Goal: Transaction & Acquisition: Book appointment/travel/reservation

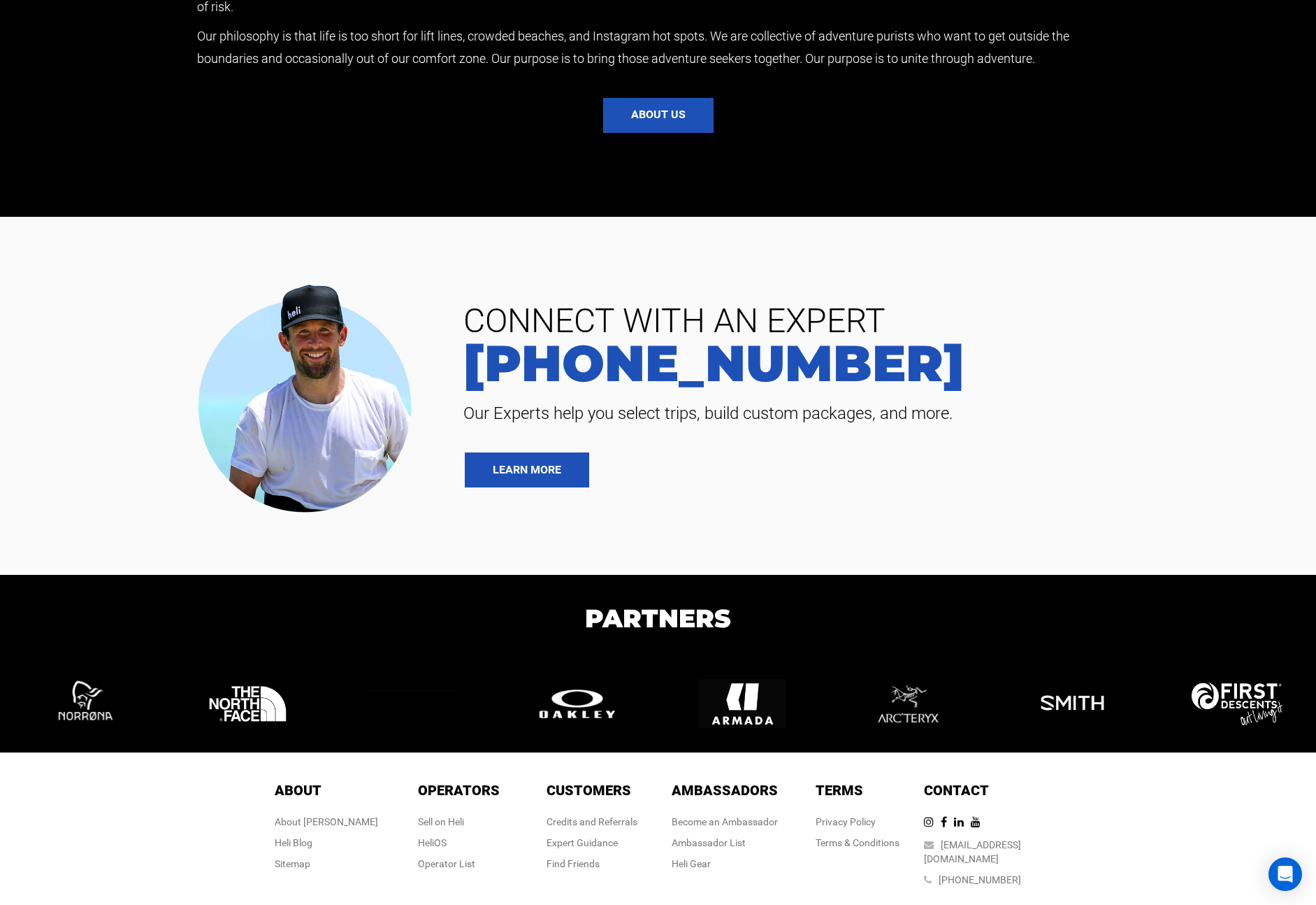
scroll to position [3568, 0]
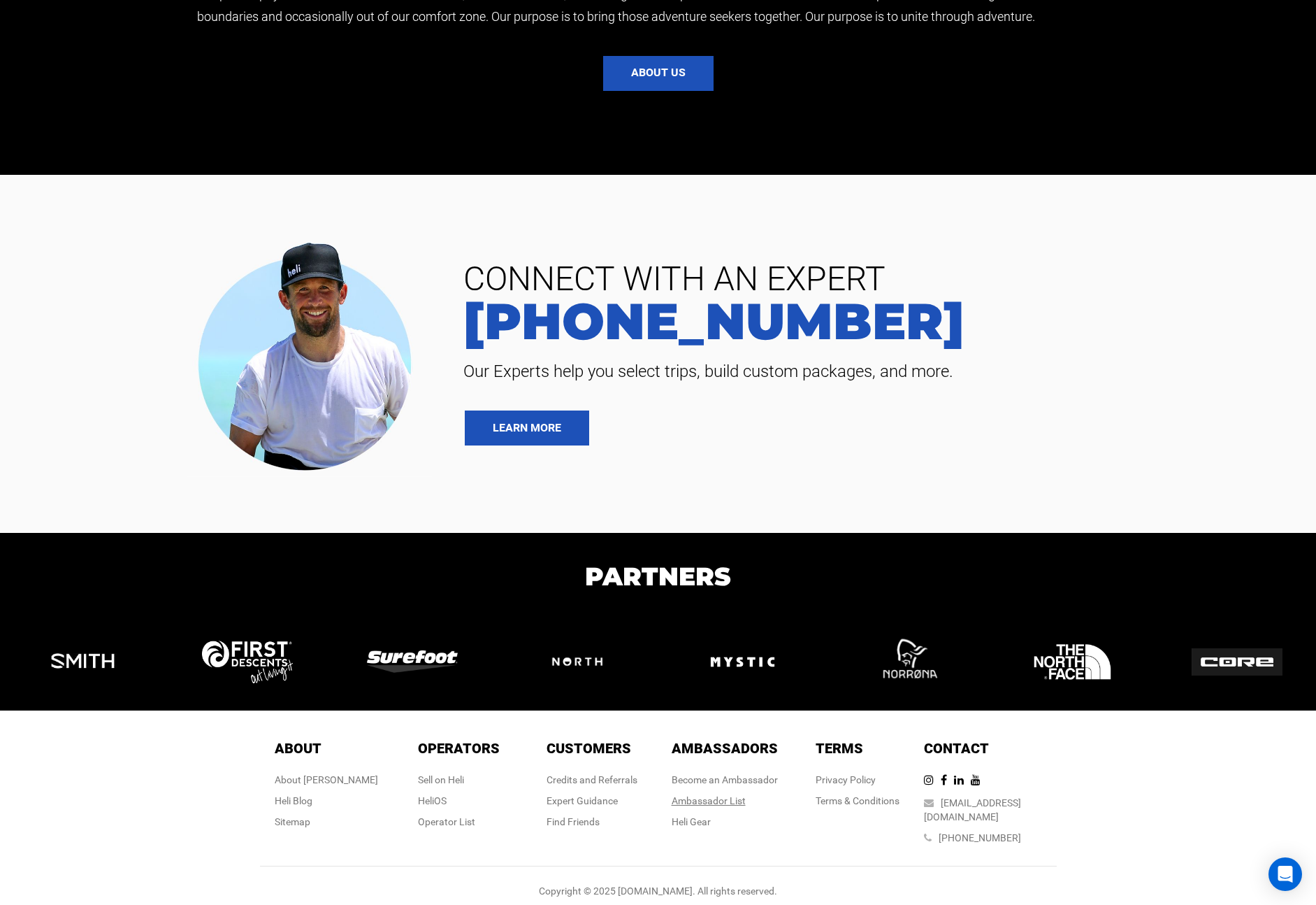
click at [738, 798] on div "Ambassador List" at bounding box center [725, 800] width 106 height 14
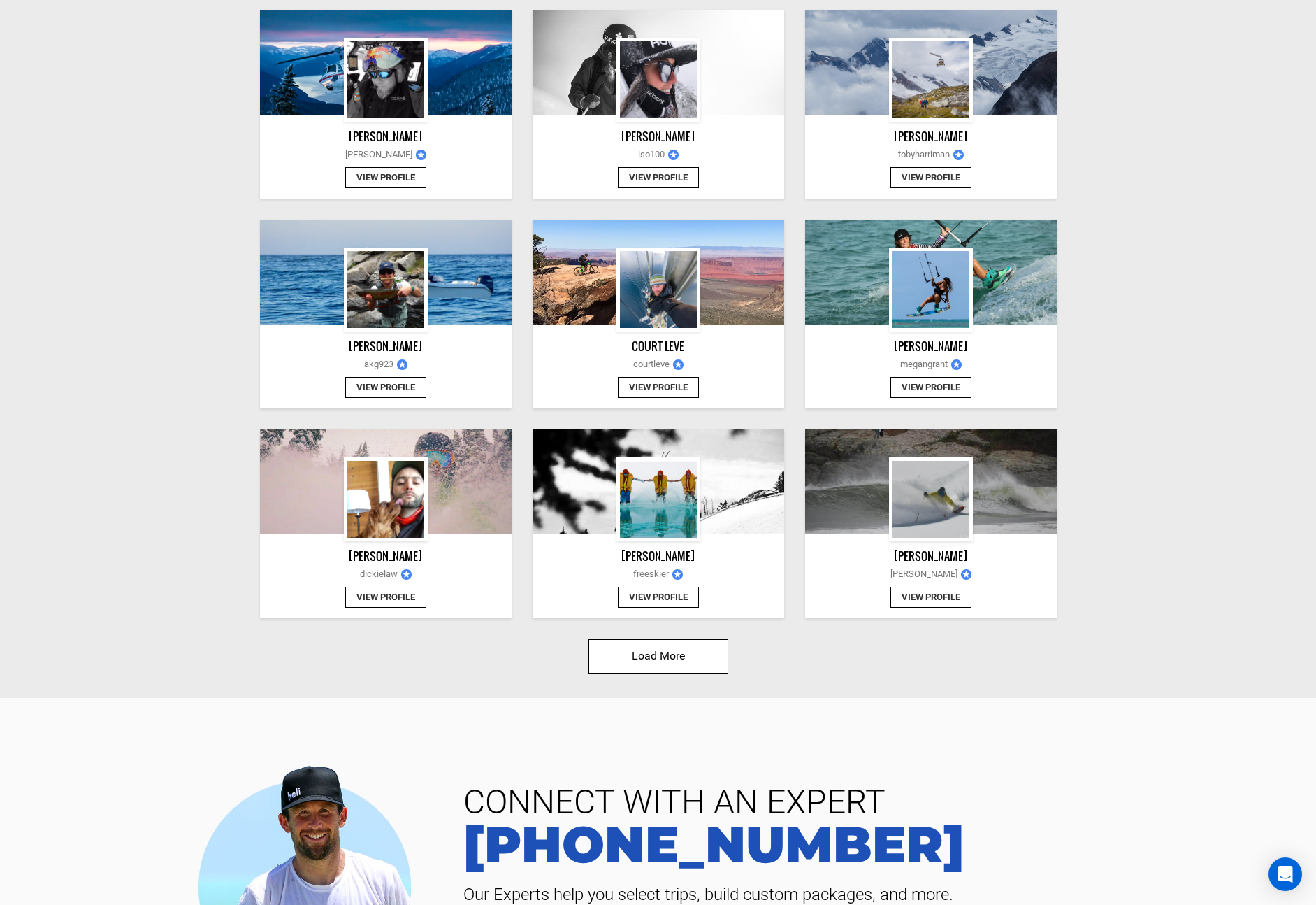
scroll to position [1290, 0]
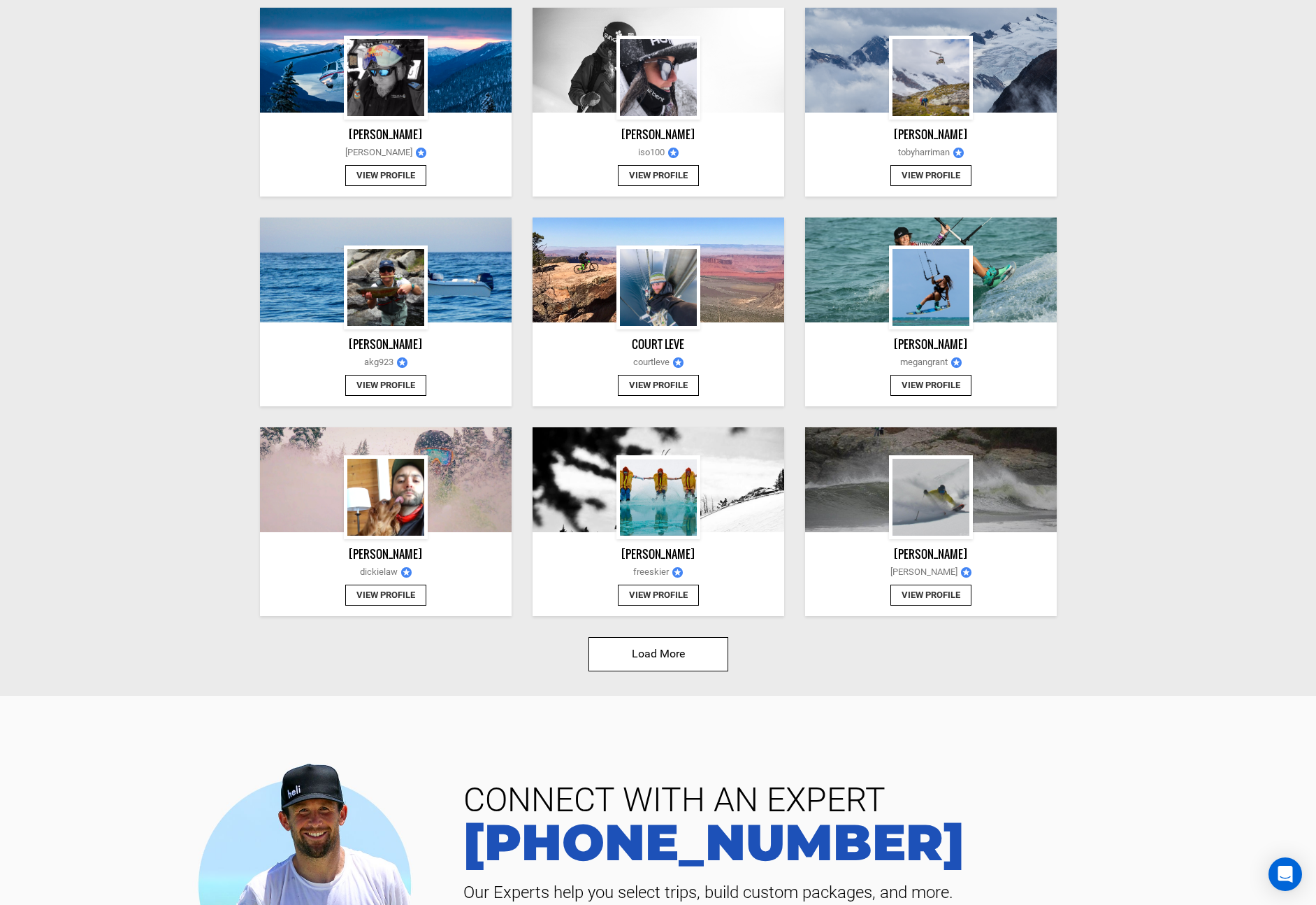
click at [668, 664] on button "Load More" at bounding box center [658, 654] width 140 height 34
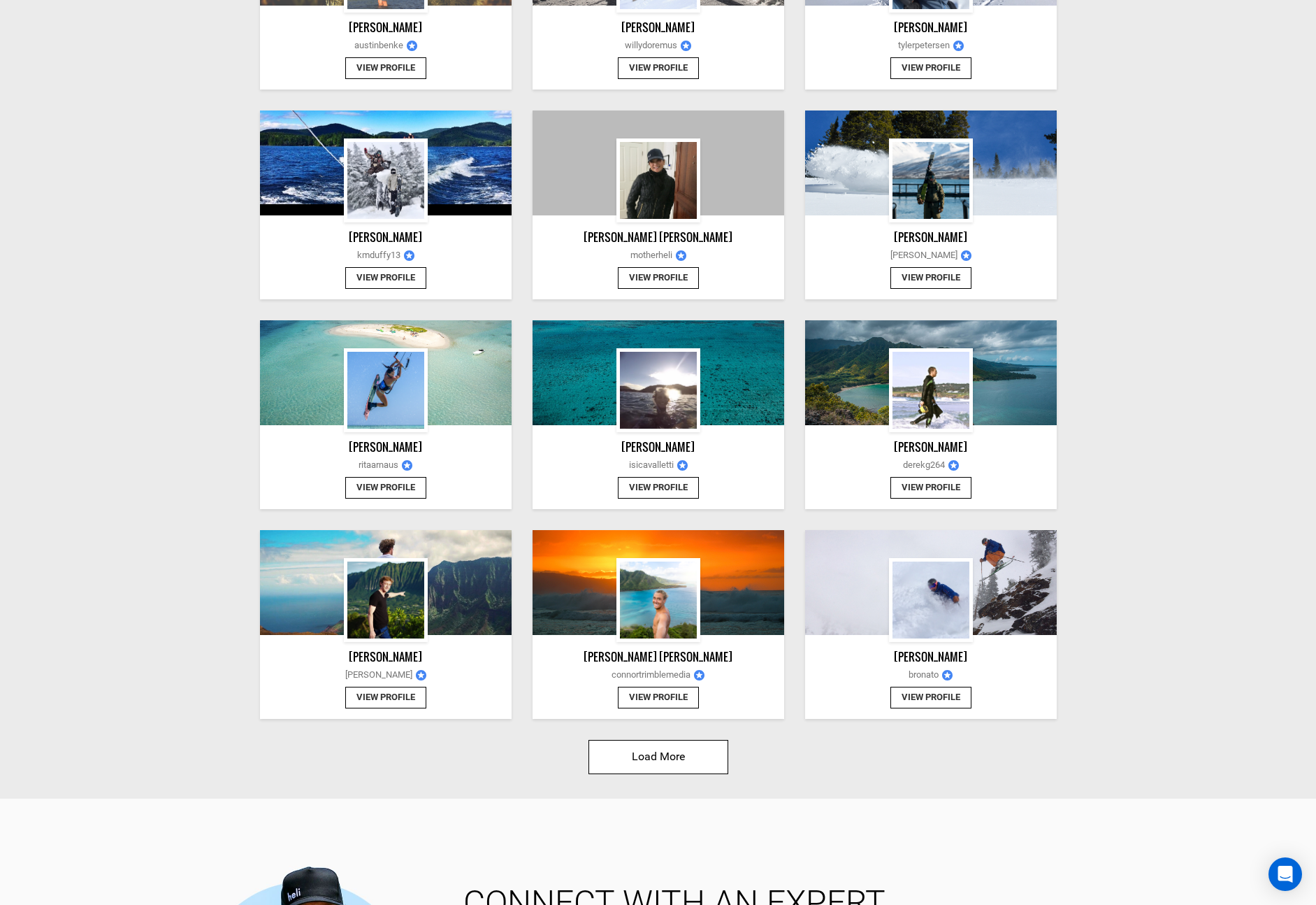
scroll to position [2929, 0]
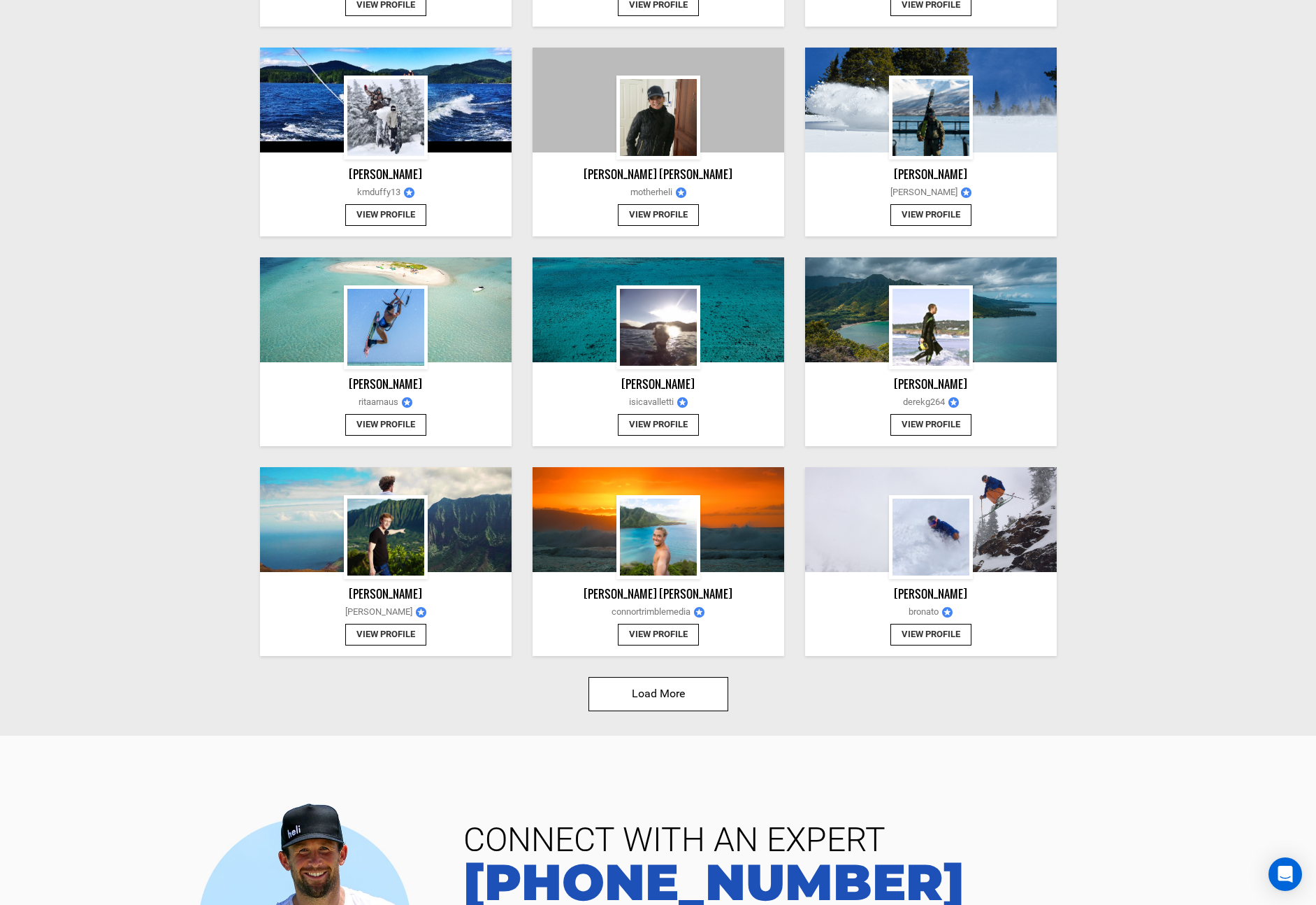
click at [667, 689] on button "Load More" at bounding box center [658, 694] width 140 height 34
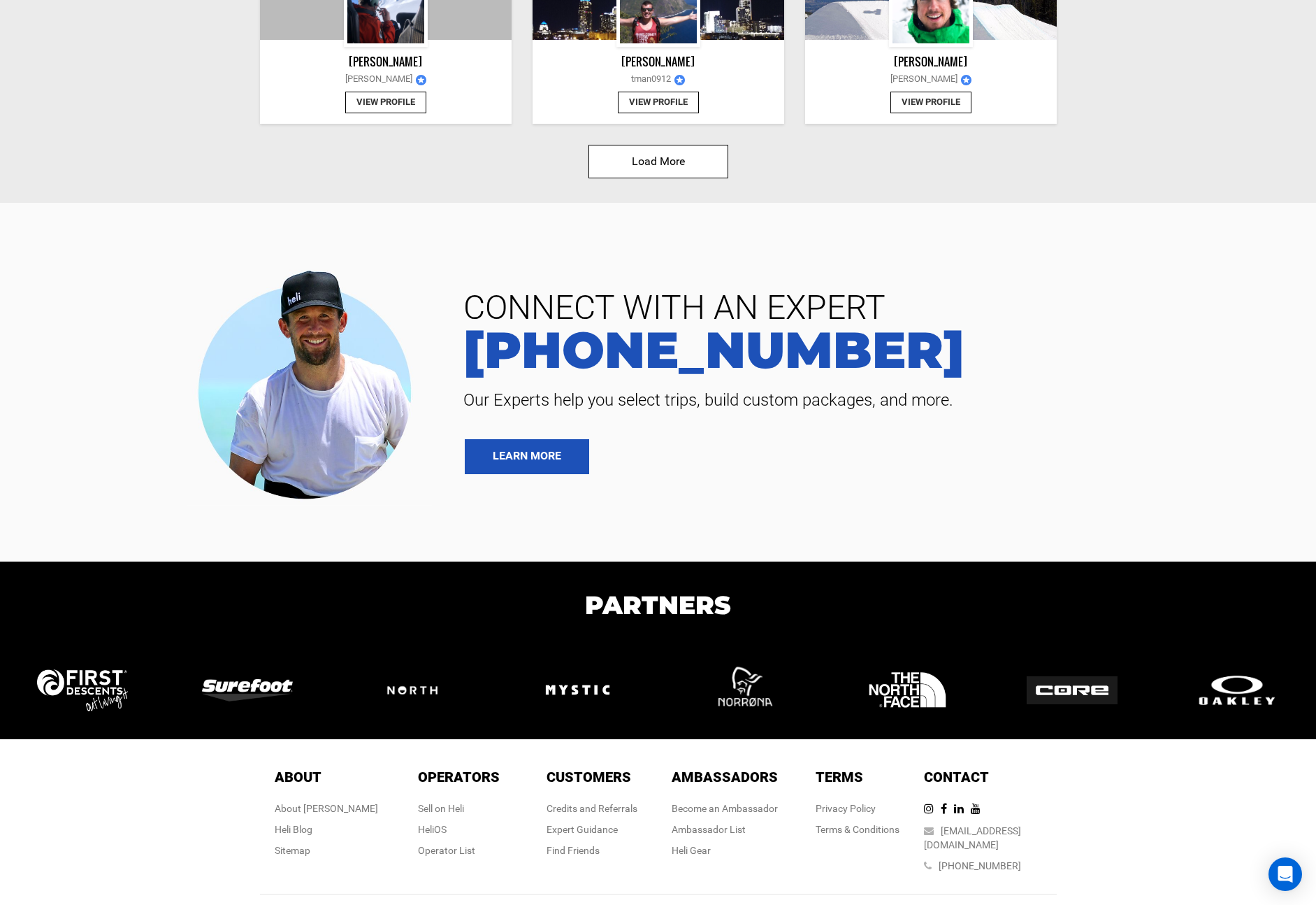
scroll to position [5168, 0]
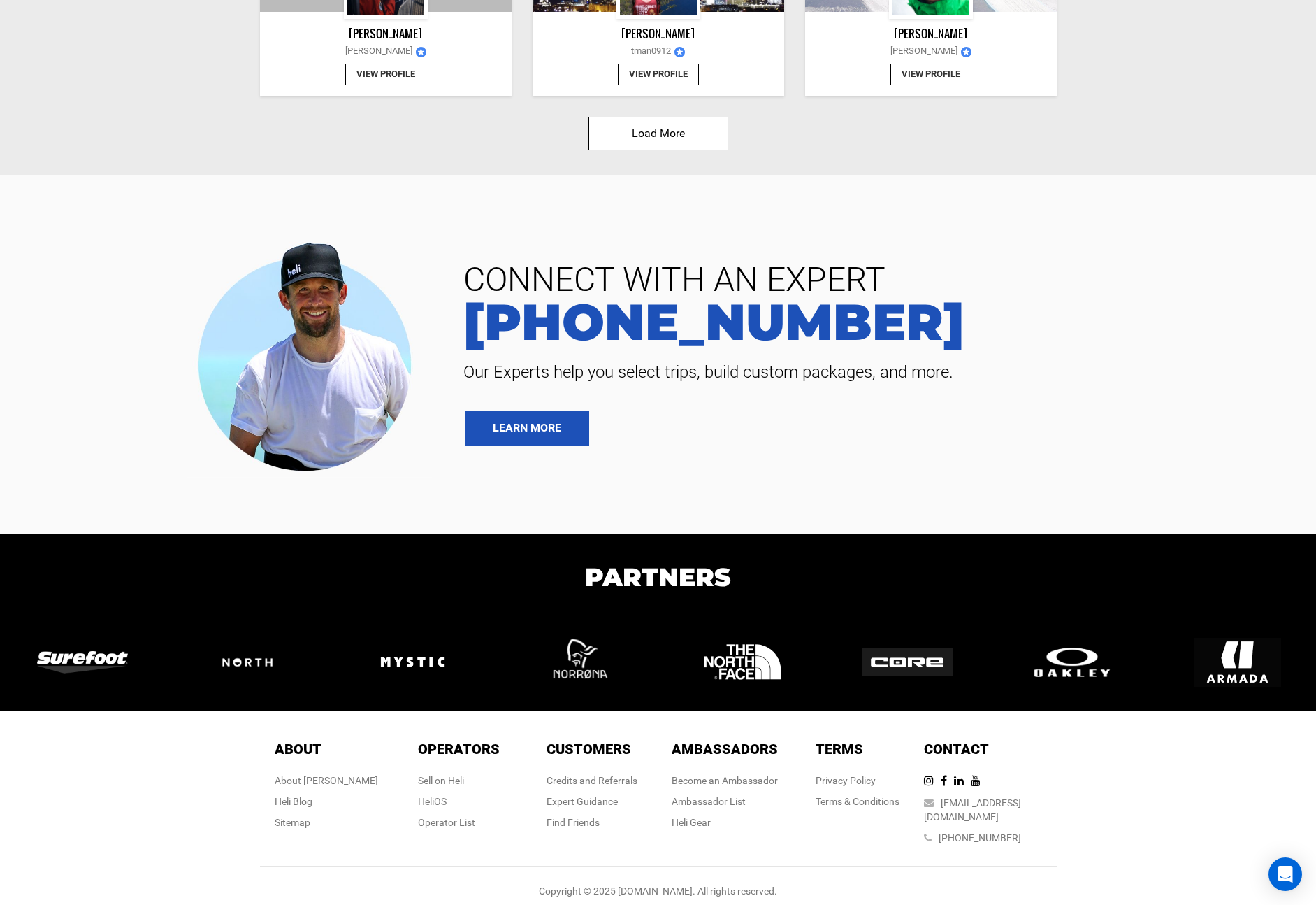
click at [707, 822] on link "Heli Gear" at bounding box center [691, 823] width 39 height 11
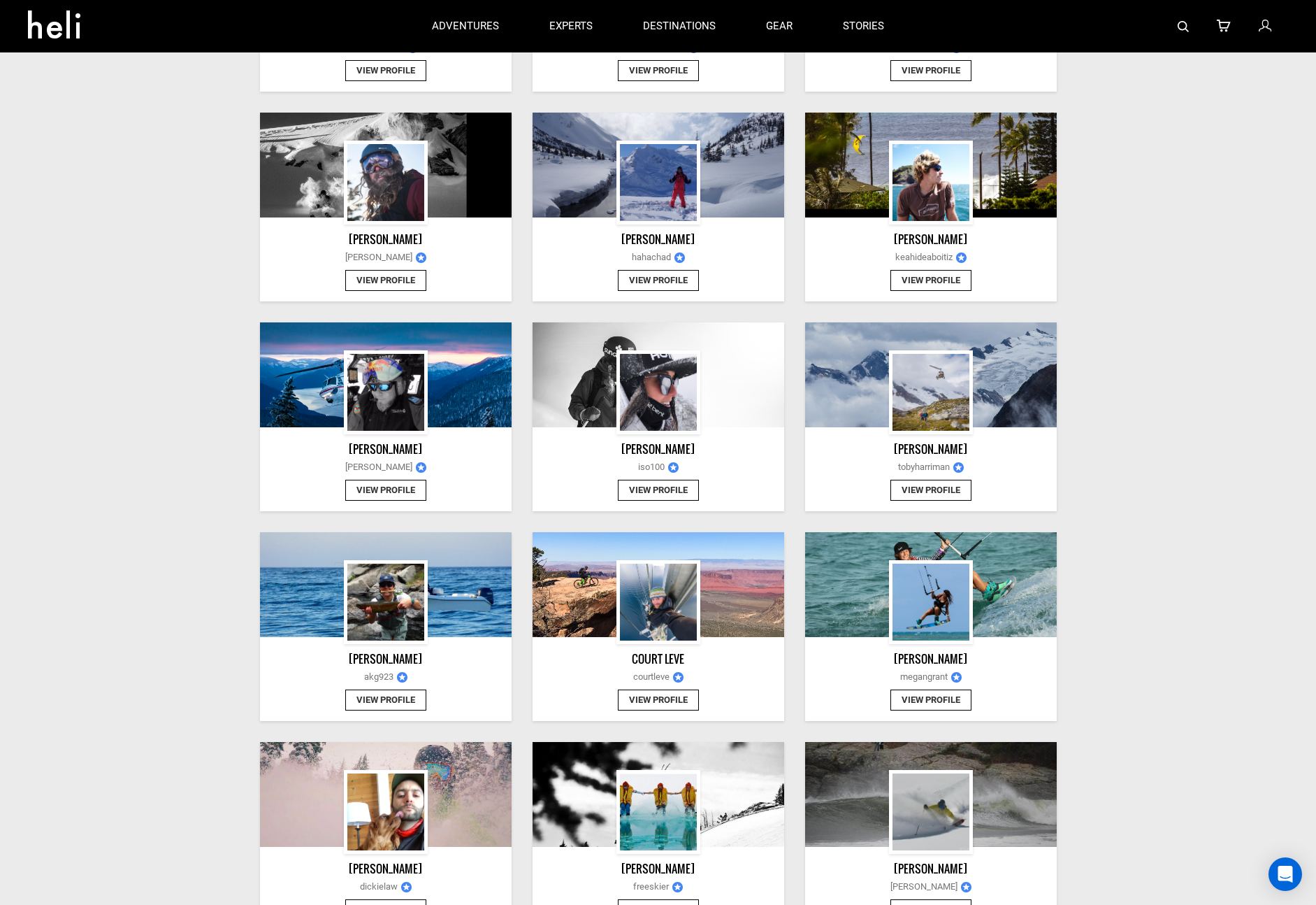
scroll to position [0, 0]
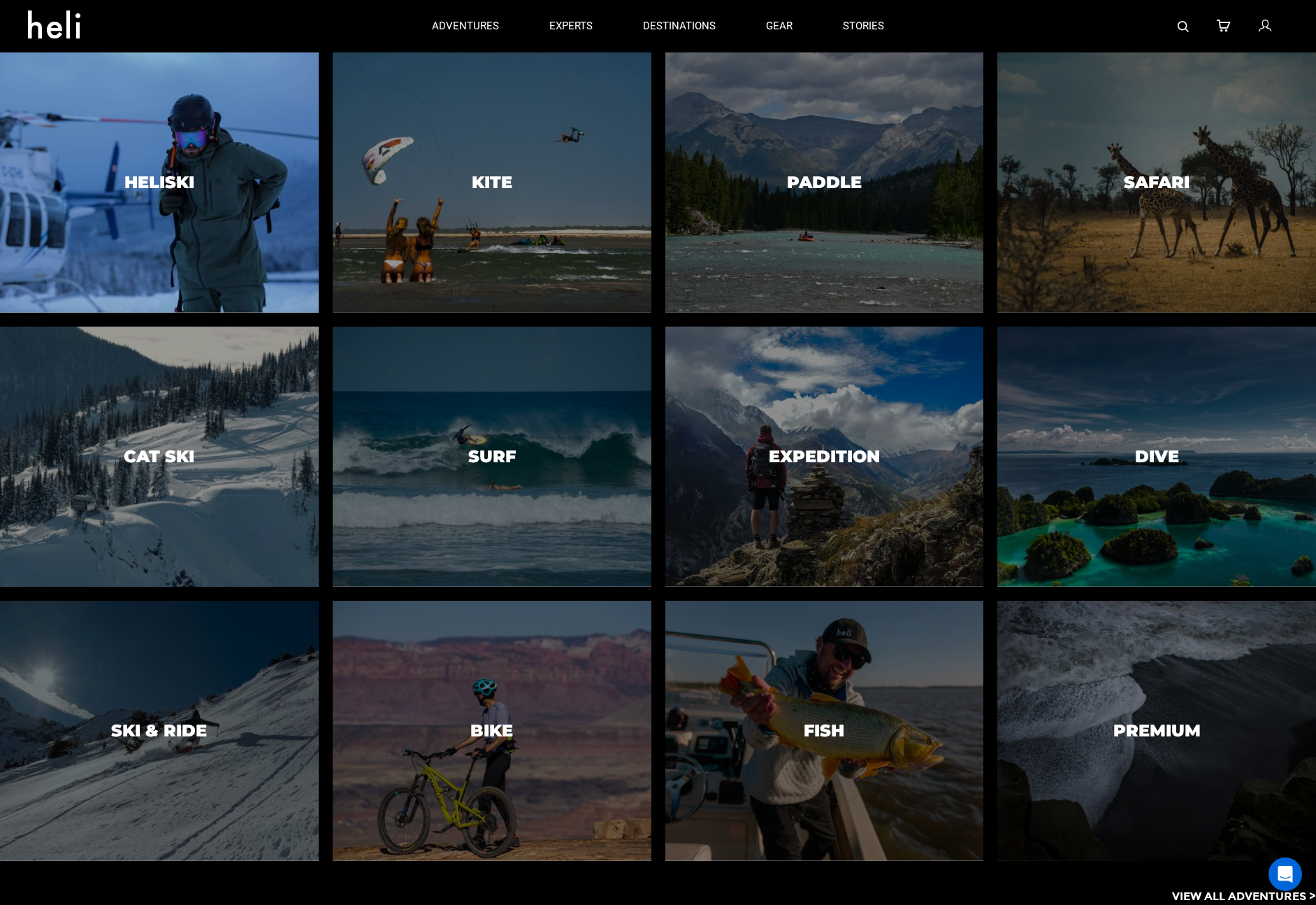
click at [226, 212] on div at bounding box center [159, 182] width 325 height 265
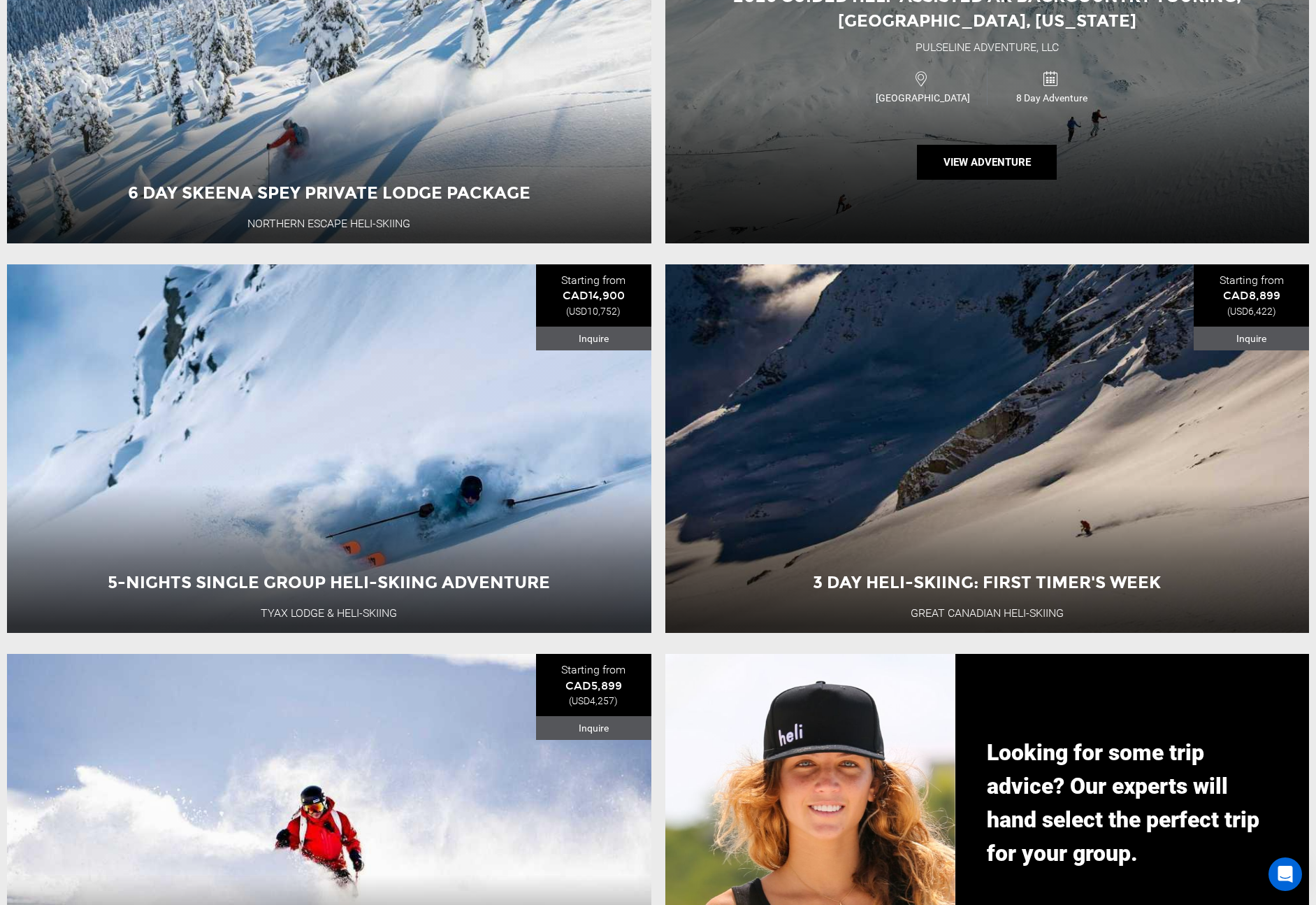
scroll to position [1398, 0]
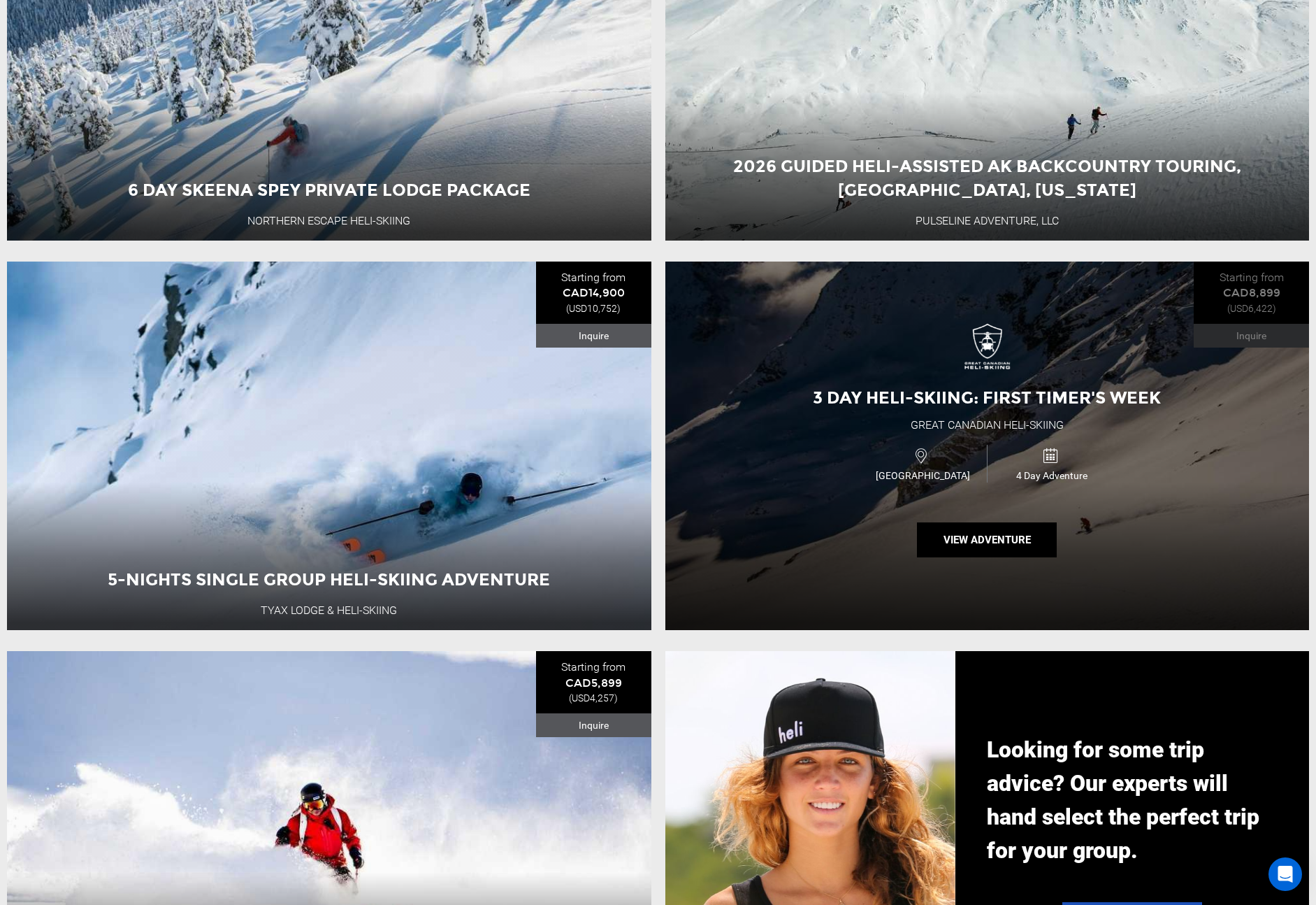
click at [852, 452] on div "Canada 4 Day Adventure" at bounding box center [988, 463] width 387 height 47
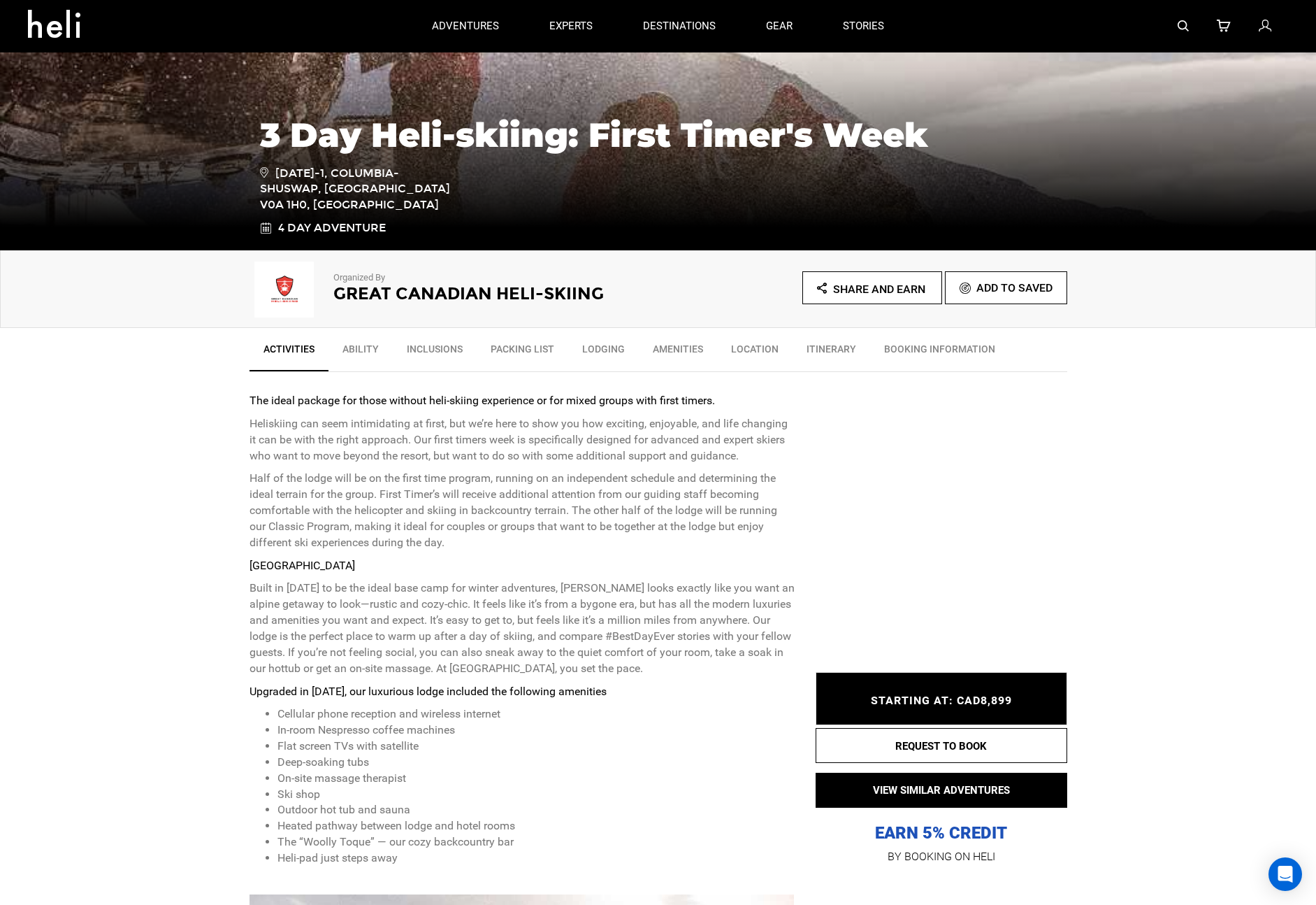
scroll to position [159, 0]
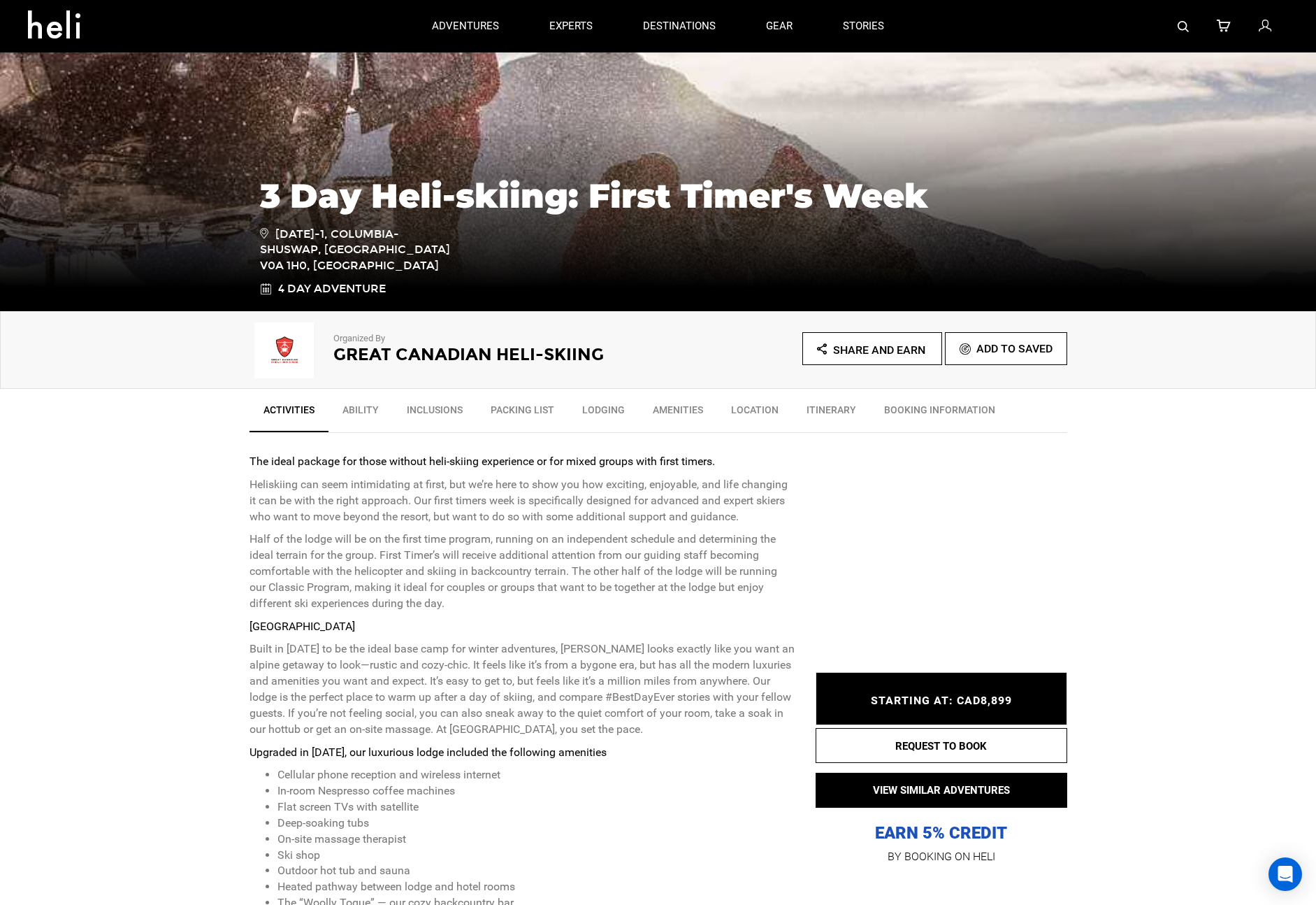
click at [369, 405] on link "Ability" at bounding box center [360, 413] width 64 height 35
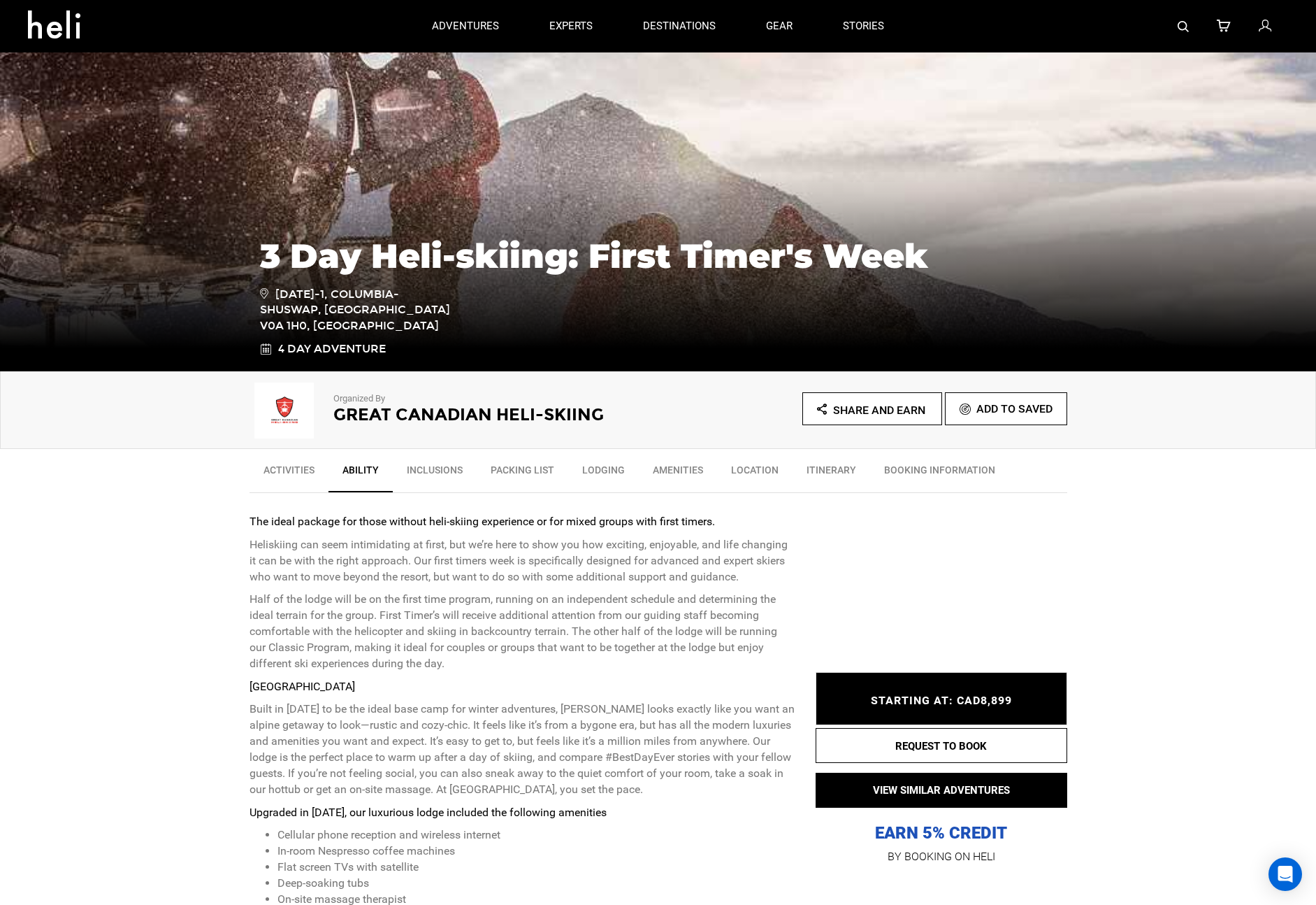
scroll to position [0, 0]
